Goal: Information Seeking & Learning: Learn about a topic

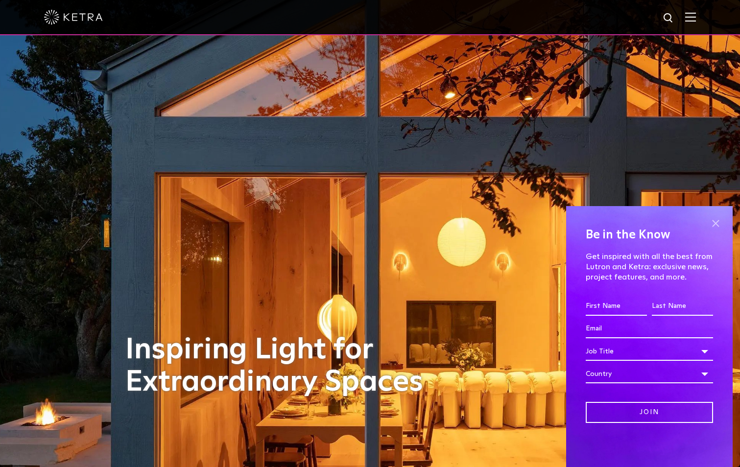
click at [718, 222] on span at bounding box center [715, 223] width 15 height 15
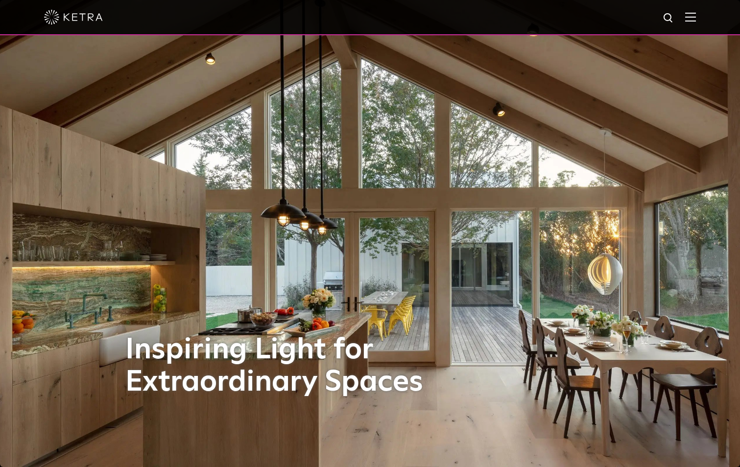
click at [694, 19] on img at bounding box center [690, 16] width 11 height 9
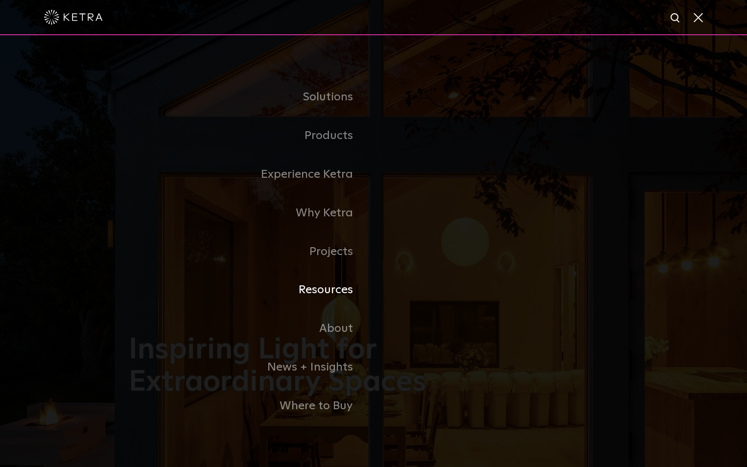
click at [344, 288] on link "Resources" at bounding box center [251, 290] width 245 height 39
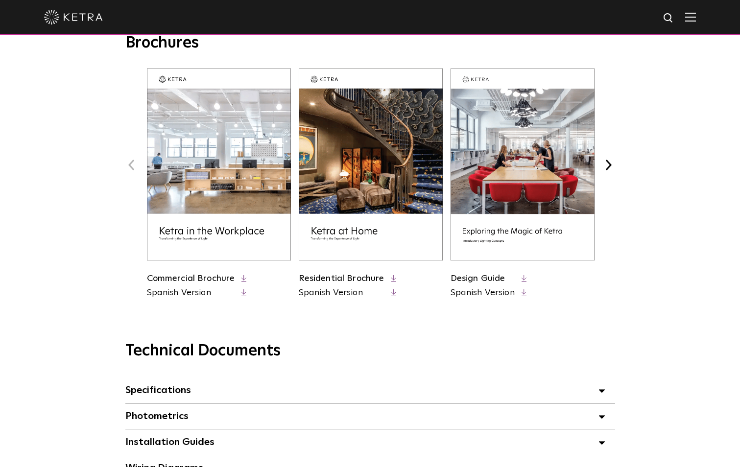
scroll to position [392, 0]
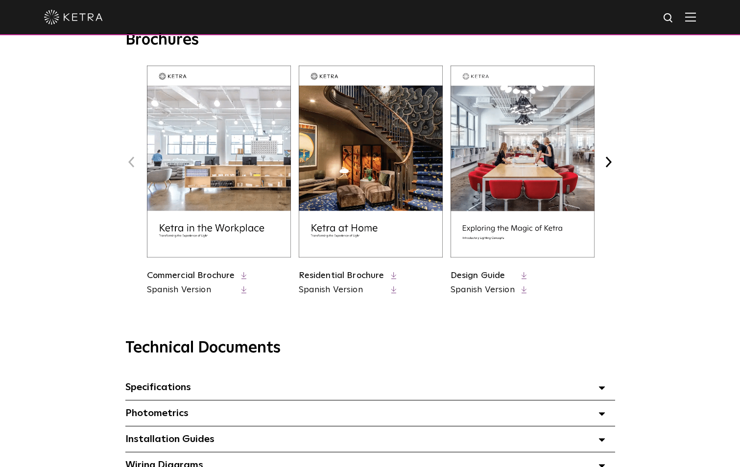
click at [487, 276] on link "Design Guide" at bounding box center [477, 275] width 55 height 9
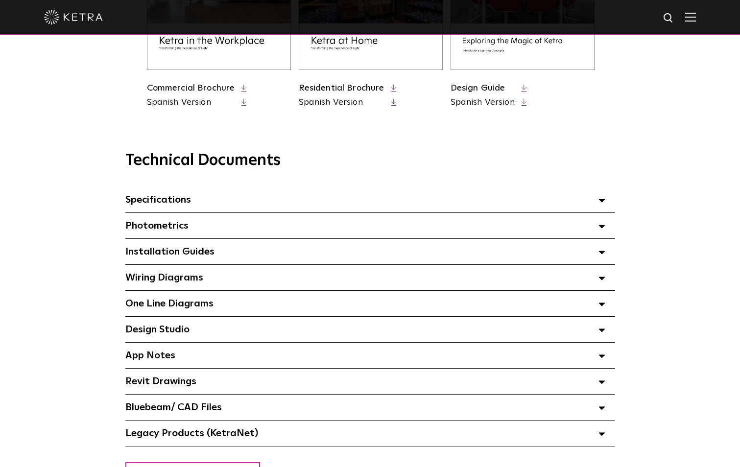
scroll to position [587, 0]
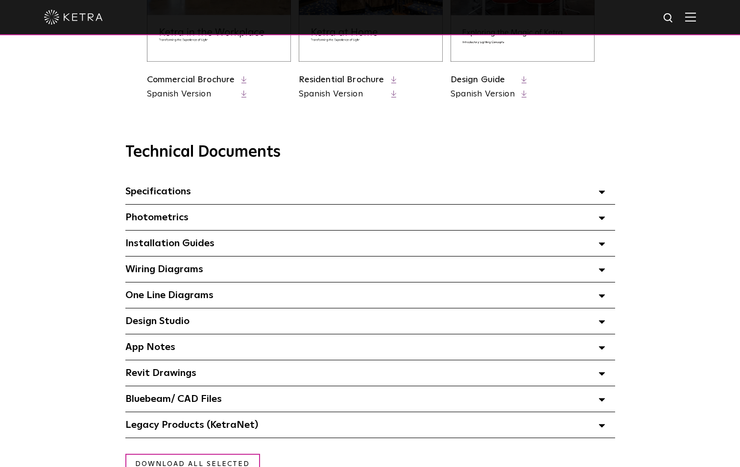
click at [192, 322] on div "Design Studio Select checkboxes to use the bulk download option below" at bounding box center [370, 320] width 490 height 25
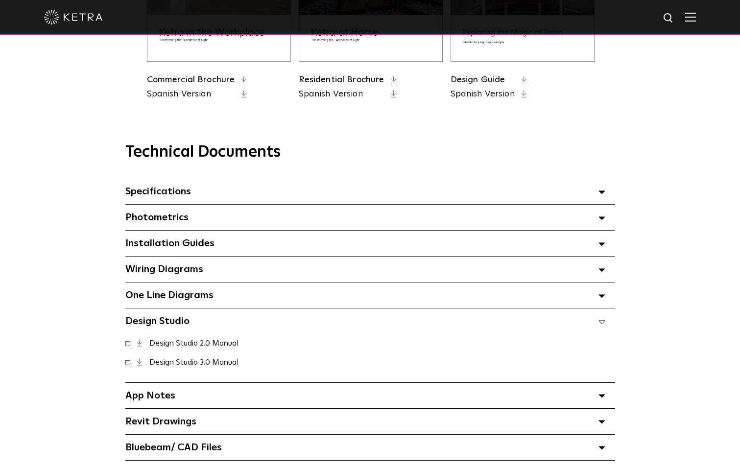
click at [192, 322] on div "Design Studio Select checkboxes to use the bulk download option below" at bounding box center [370, 320] width 490 height 25
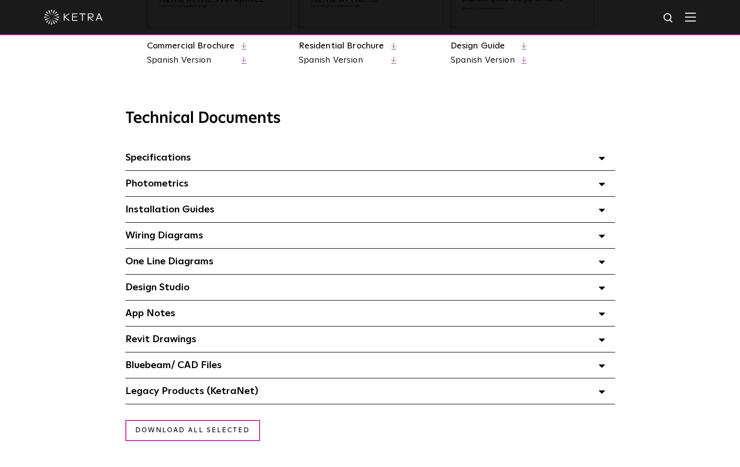
scroll to position [636, 0]
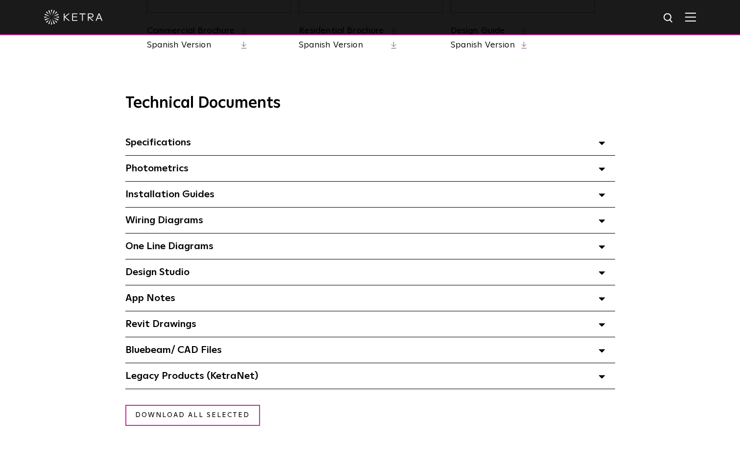
click at [174, 145] on span "Specifications Select checkboxes to use the bulk download option below" at bounding box center [158, 143] width 66 height 10
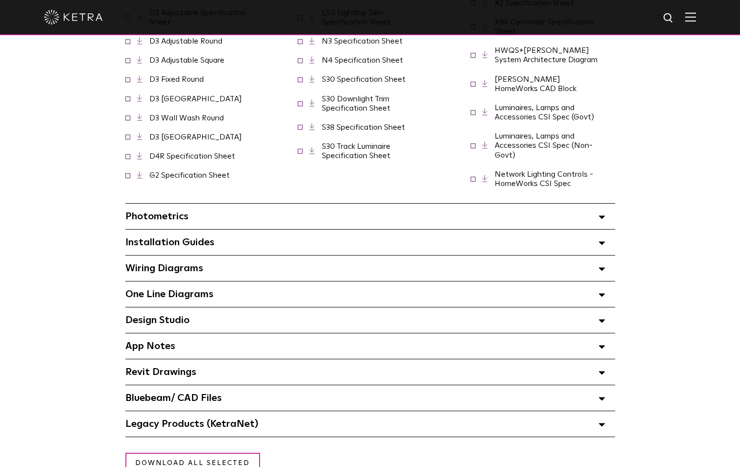
scroll to position [832, 0]
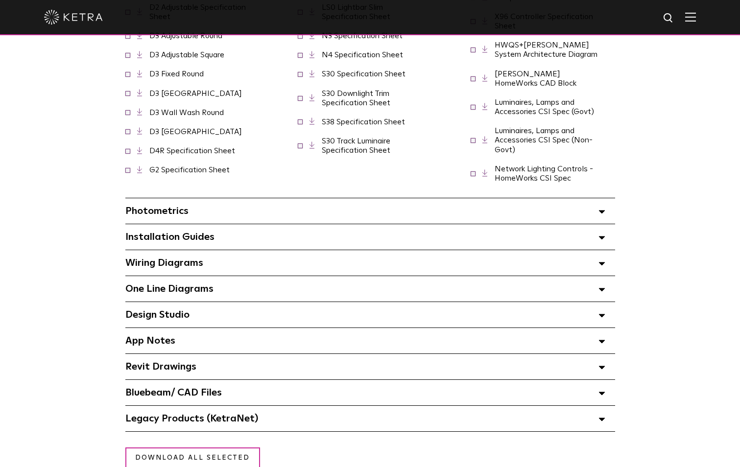
click at [197, 260] on span "Wiring Diagrams Select checkboxes to use the bulk download option below" at bounding box center [164, 263] width 78 height 10
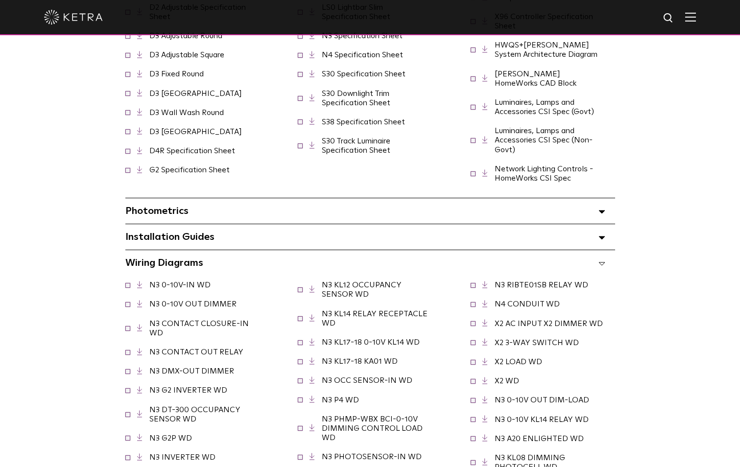
click at [201, 258] on span "Wiring Diagrams Select checkboxes to use the bulk download option below" at bounding box center [164, 263] width 78 height 10
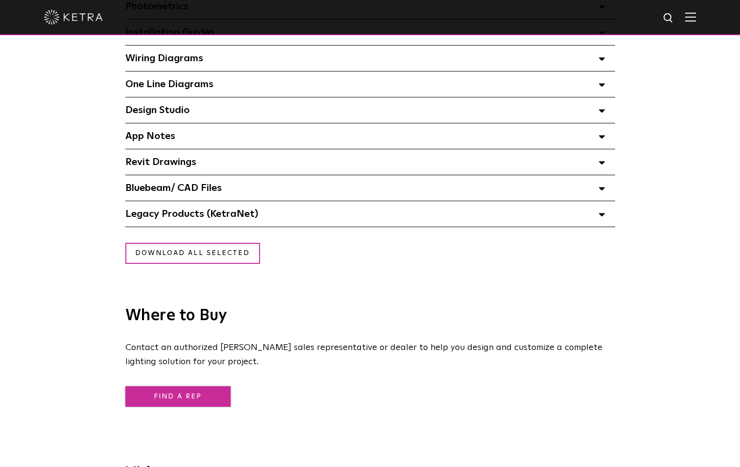
scroll to position [930, 0]
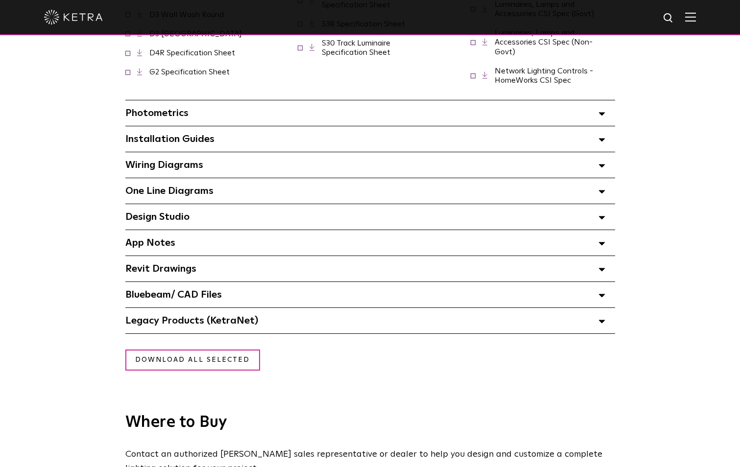
click at [184, 108] on span "Photometrics Select checkboxes to use the bulk download option below" at bounding box center [156, 113] width 63 height 10
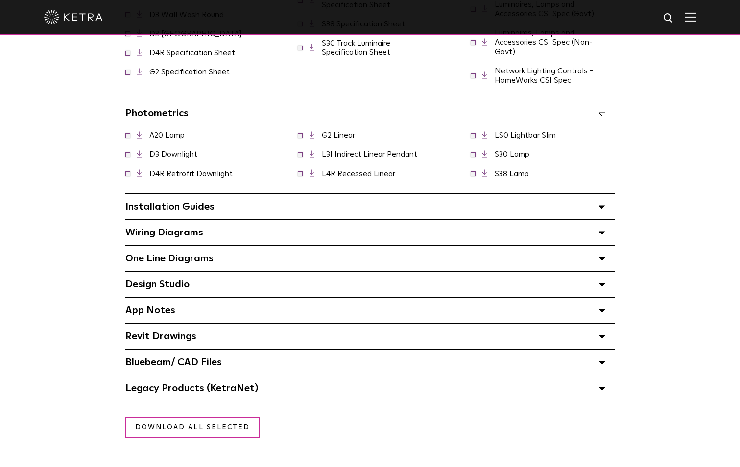
click at [184, 108] on span "Photometrics Select checkboxes to use the bulk download option below" at bounding box center [156, 113] width 63 height 10
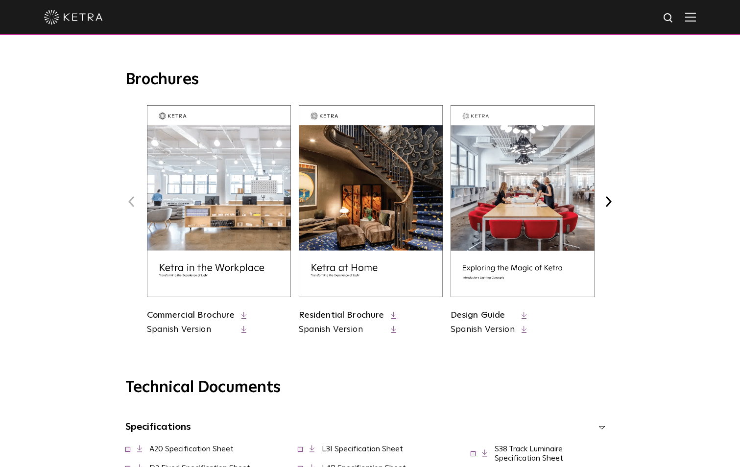
scroll to position [343, 0]
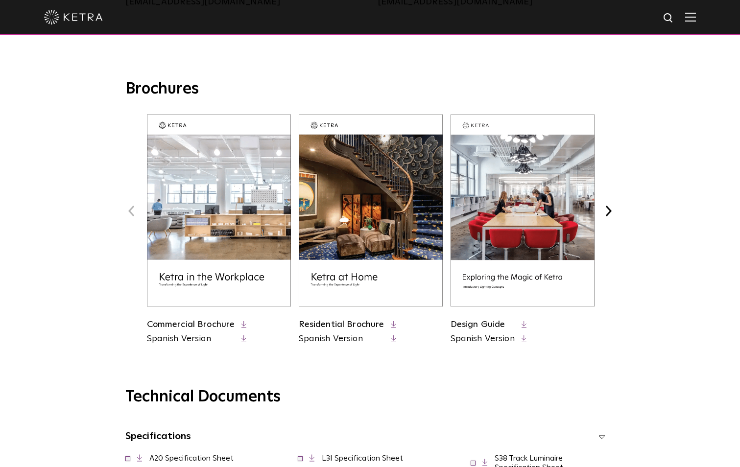
click at [192, 325] on link "Commercial Brochure" at bounding box center [191, 324] width 88 height 9
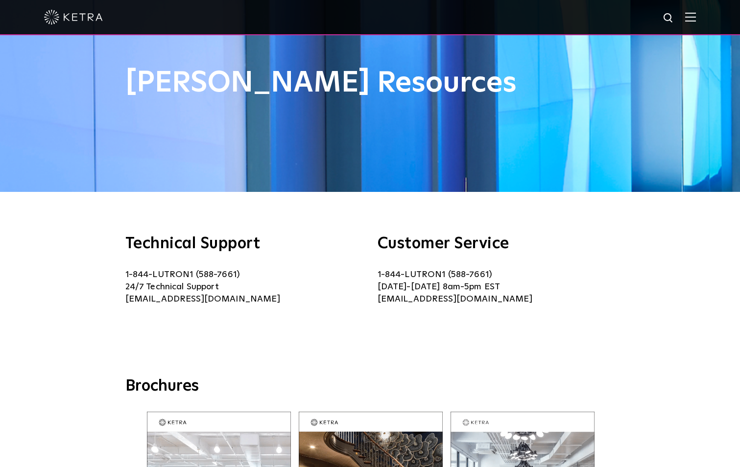
scroll to position [0, 0]
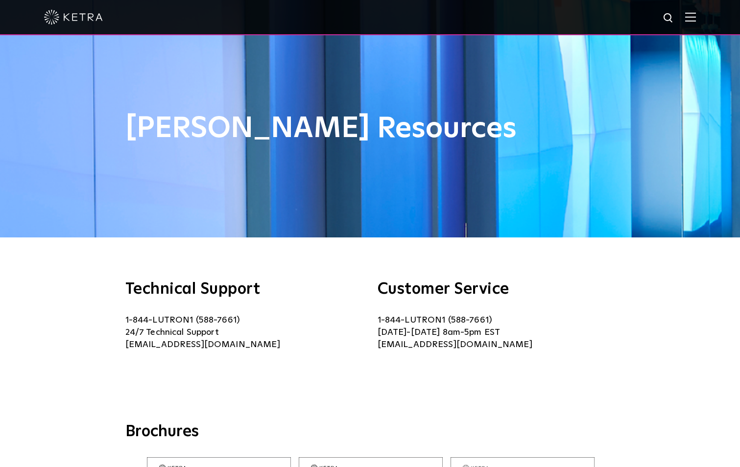
click at [696, 23] on div at bounding box center [370, 17] width 652 height 34
click at [696, 17] on img at bounding box center [690, 16] width 11 height 9
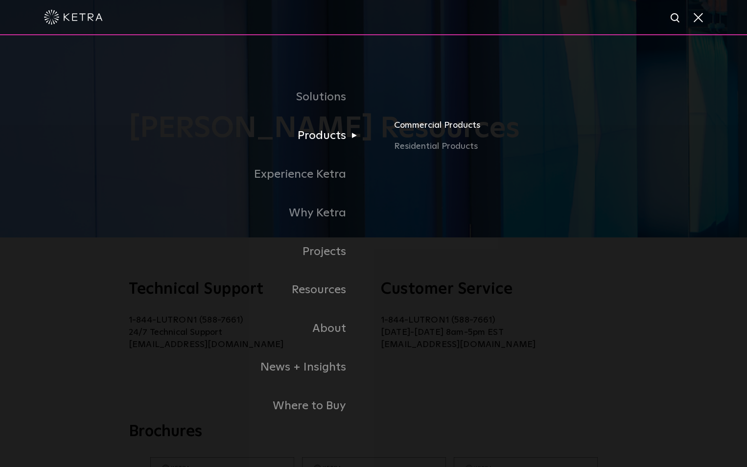
click at [415, 125] on link "Commercial Products" at bounding box center [547, 129] width 307 height 22
